Goal: Task Accomplishment & Management: Use online tool/utility

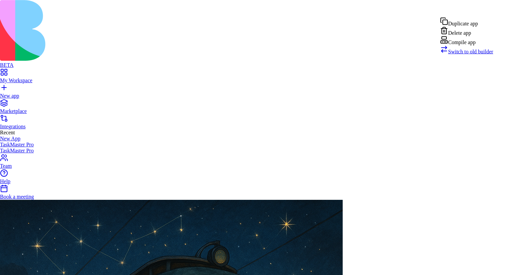
click at [458, 45] on div "Compile app" at bounding box center [466, 40] width 53 height 9
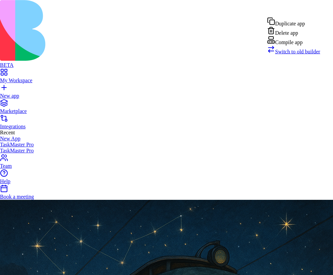
click at [289, 45] on div "Compile app" at bounding box center [293, 40] width 53 height 9
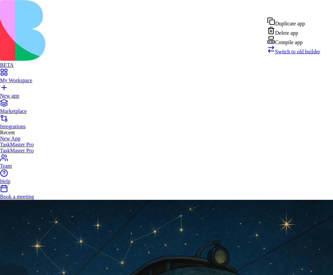
click at [302, 45] on div "Compile app" at bounding box center [293, 40] width 53 height 9
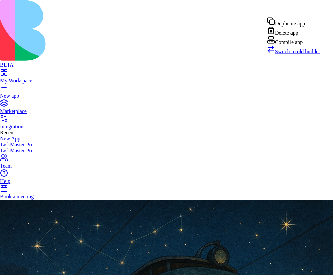
click at [293, 45] on div "Compile app" at bounding box center [293, 40] width 53 height 9
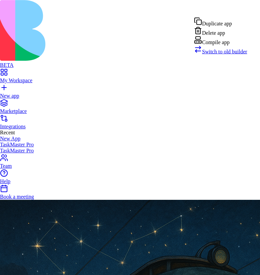
click at [216, 45] on div "Compile app" at bounding box center [220, 40] width 53 height 9
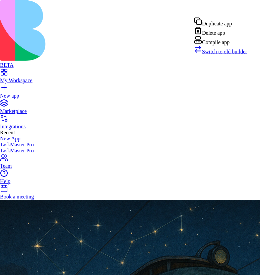
click at [213, 45] on div "Compile app" at bounding box center [220, 40] width 53 height 9
click at [219, 45] on div "Compile app" at bounding box center [220, 40] width 53 height 9
click at [226, 45] on div "Compile app" at bounding box center [220, 40] width 53 height 9
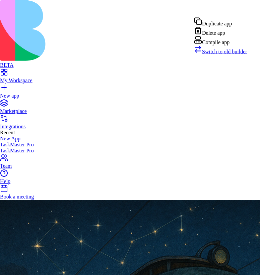
click at [213, 45] on div "Compile app" at bounding box center [220, 40] width 53 height 9
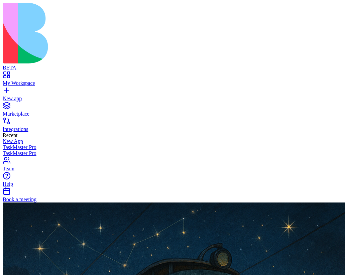
click at [43, 70] on div "Components" at bounding box center [38, 67] width 35 height 9
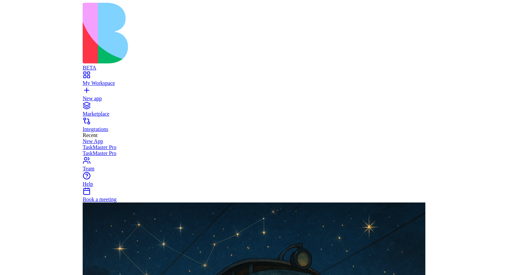
scroll to position [60, 0]
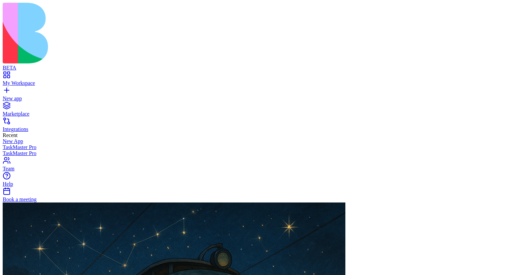
type textarea "**********"
drag, startPoint x: 147, startPoint y: 196, endPoint x: 184, endPoint y: 196, distance: 37.1
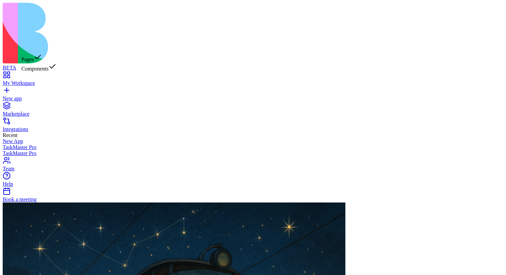
click at [39, 56] on div "Pages" at bounding box center [38, 57] width 35 height 9
drag, startPoint x: 151, startPoint y: 198, endPoint x: 236, endPoint y: 198, distance: 85.6
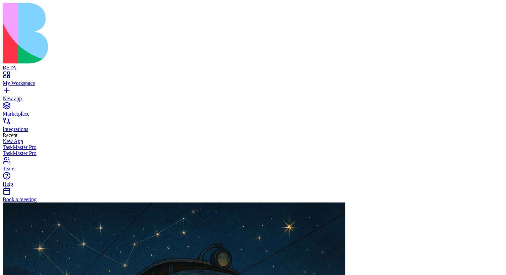
scroll to position [0, 63]
type textarea "**********"
